Goal: Task Accomplishment & Management: Use online tool/utility

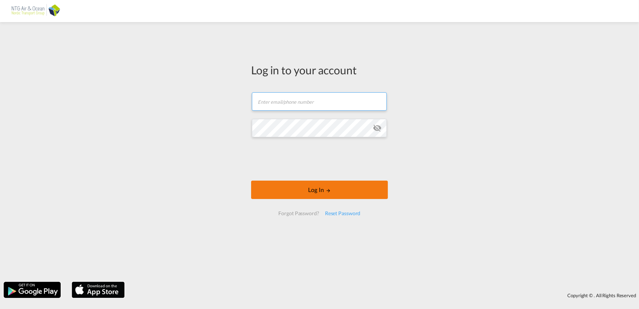
type input "[EMAIL_ADDRESS][DOMAIN_NAME]"
click at [330, 194] on button "Log In" at bounding box center [319, 190] width 137 height 18
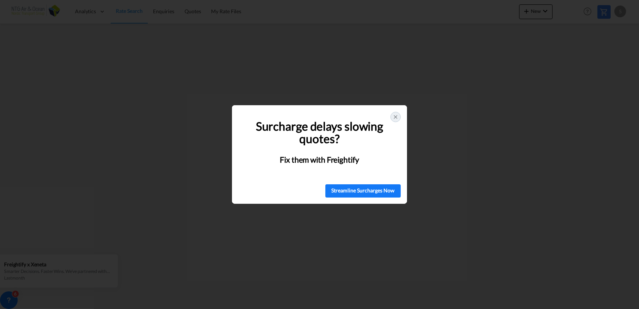
click at [395, 110] on div "Surcharge delays slowing quotes? Fix them with Freightify" at bounding box center [319, 141] width 175 height 72
click at [391, 115] on div at bounding box center [396, 117] width 10 height 10
click at [395, 117] on icon at bounding box center [395, 116] width 3 height 3
